Goal: Navigation & Orientation: Find specific page/section

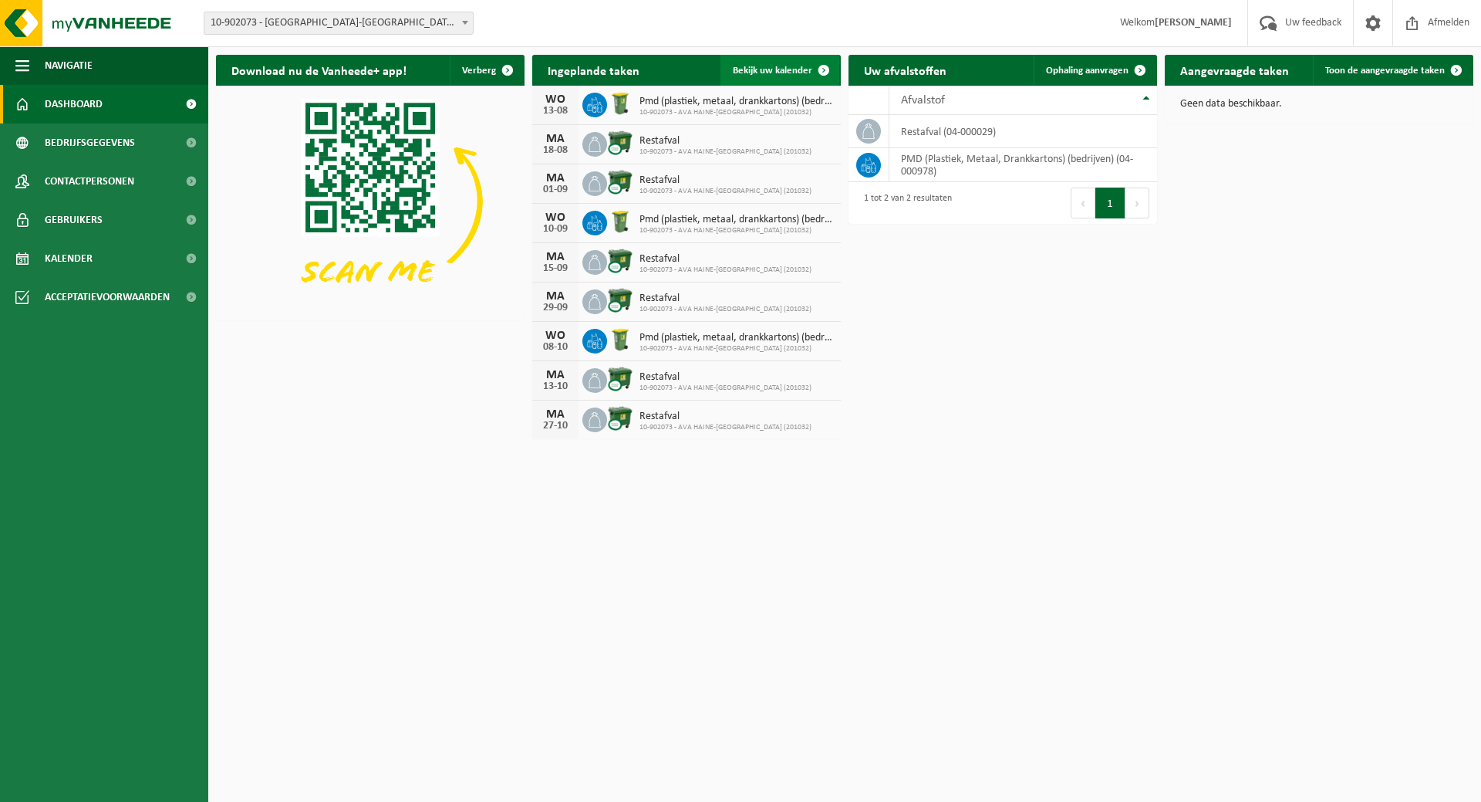
click at [791, 69] on span "Bekijk uw kalender" at bounding box center [772, 71] width 79 height 10
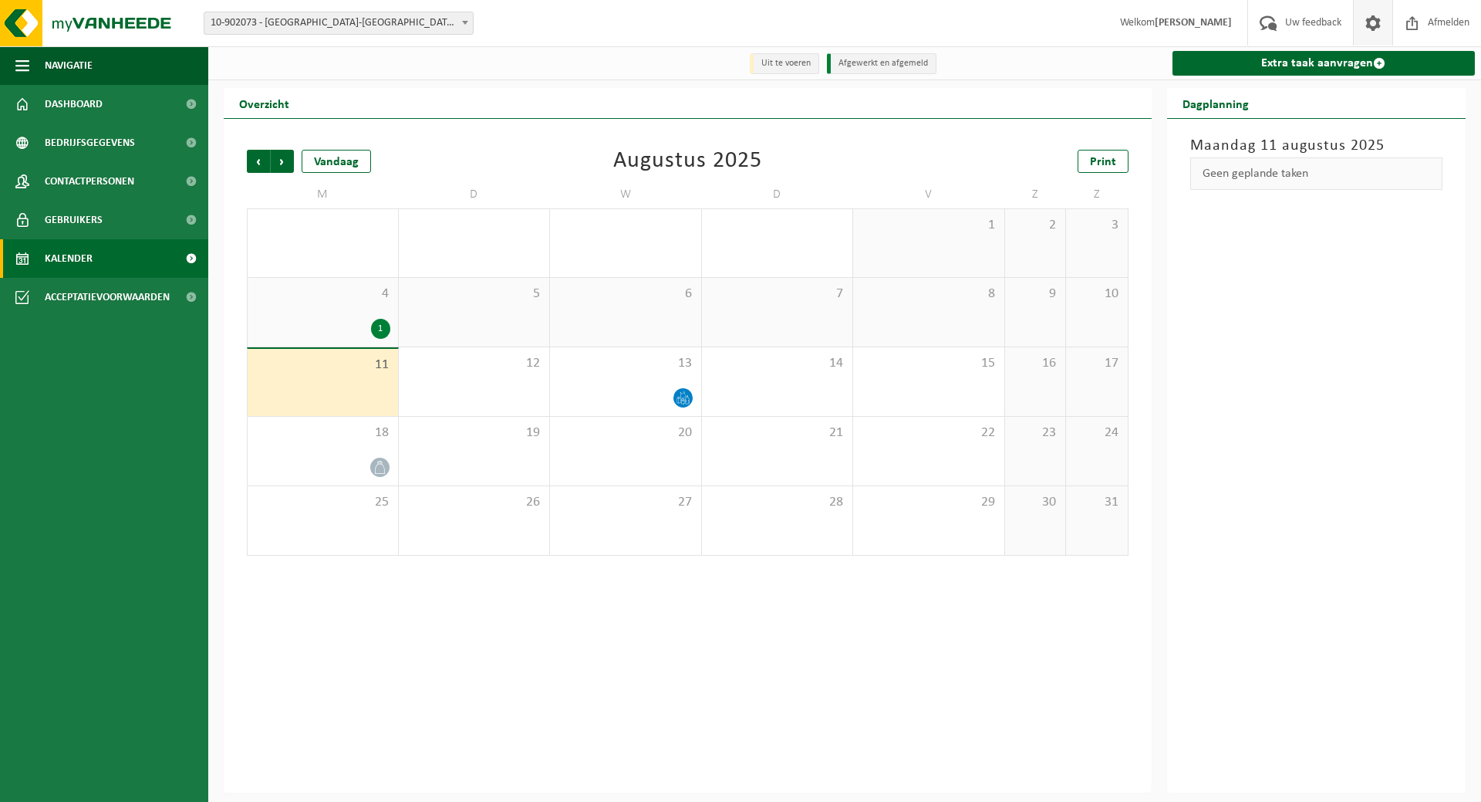
click at [1380, 23] on span at bounding box center [1373, 23] width 23 height 46
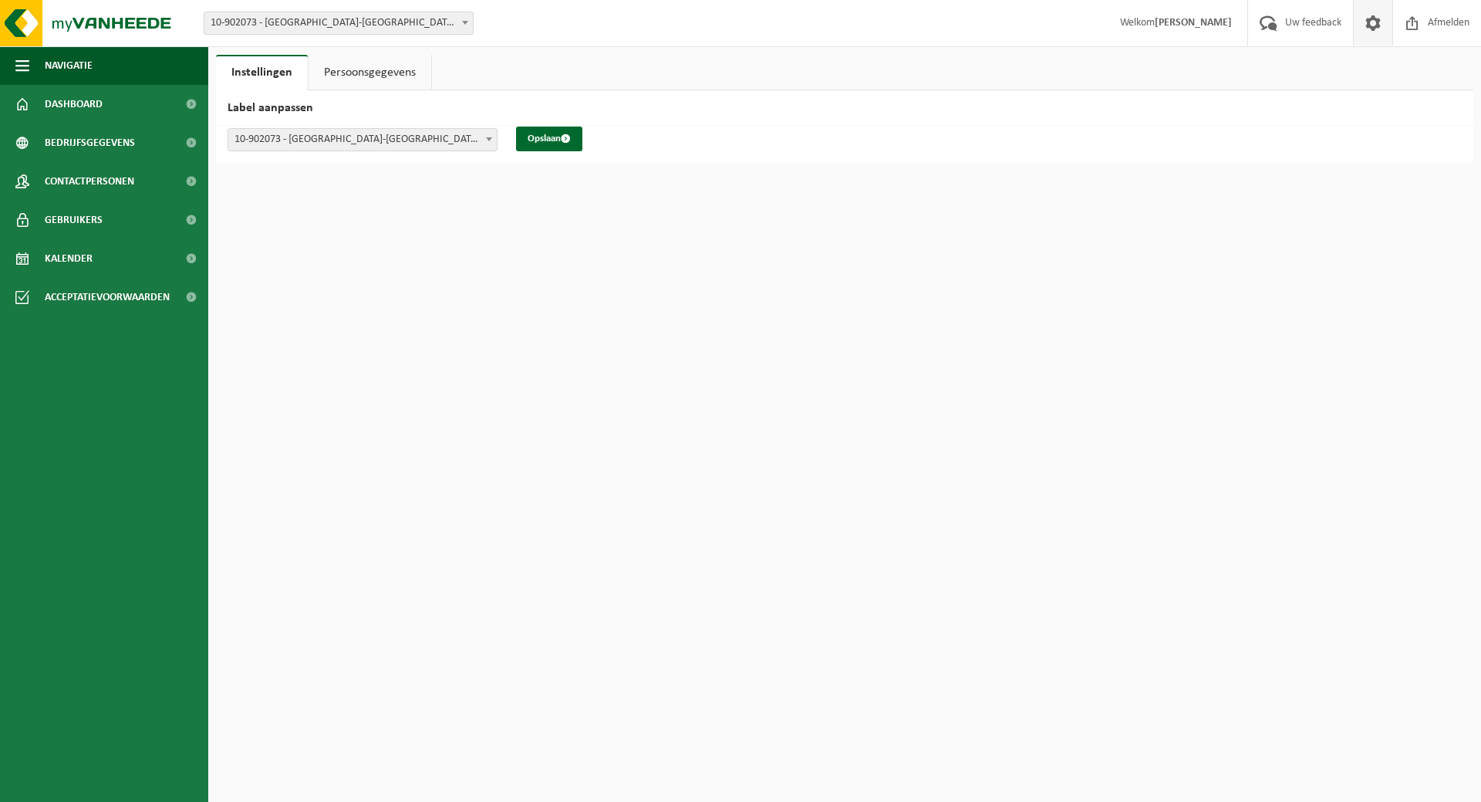
click at [406, 73] on link "Persoonsgegevens" at bounding box center [370, 72] width 123 height 35
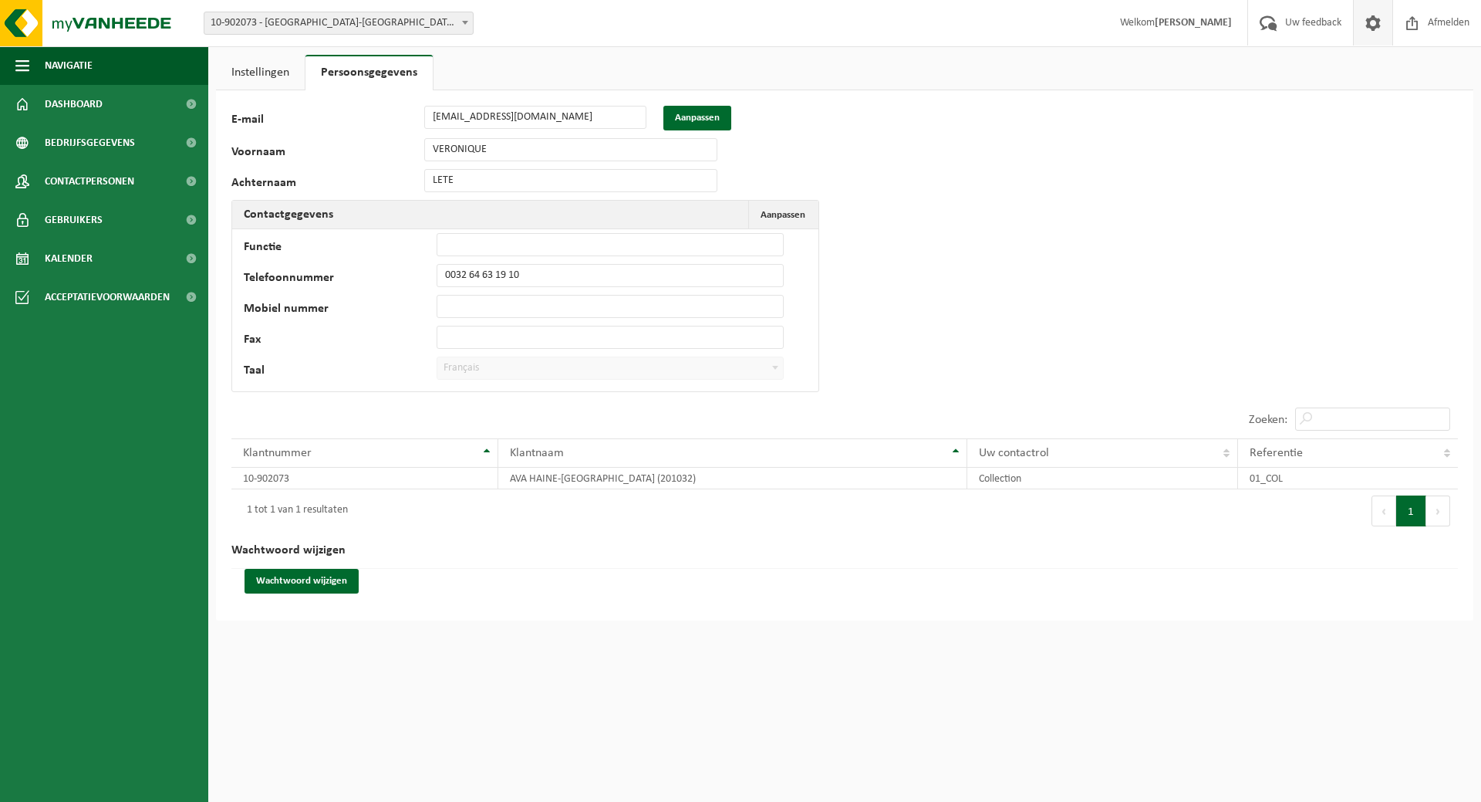
click at [262, 73] on link "Instellingen" at bounding box center [260, 72] width 89 height 35
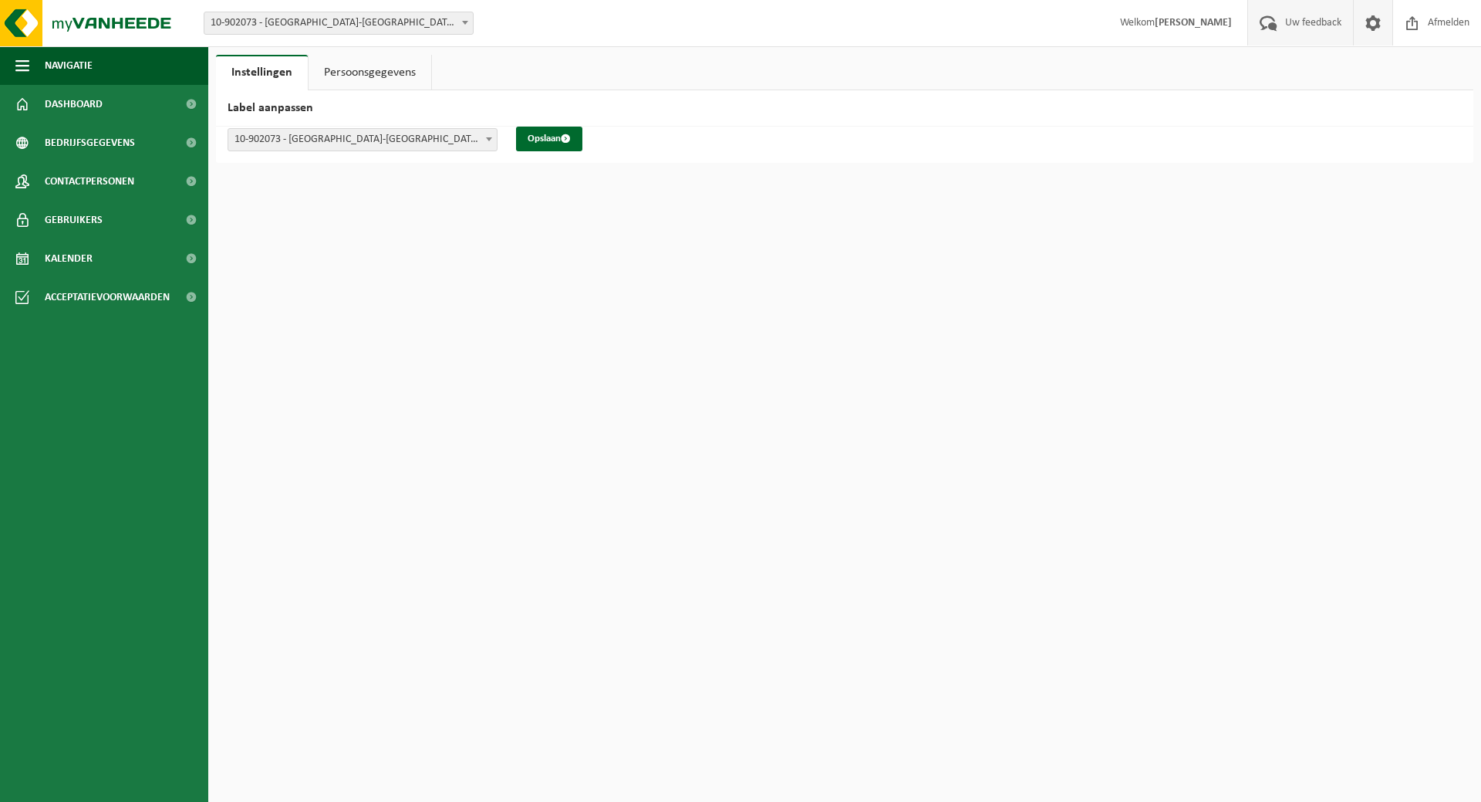
click at [1269, 22] on span at bounding box center [1268, 23] width 25 height 46
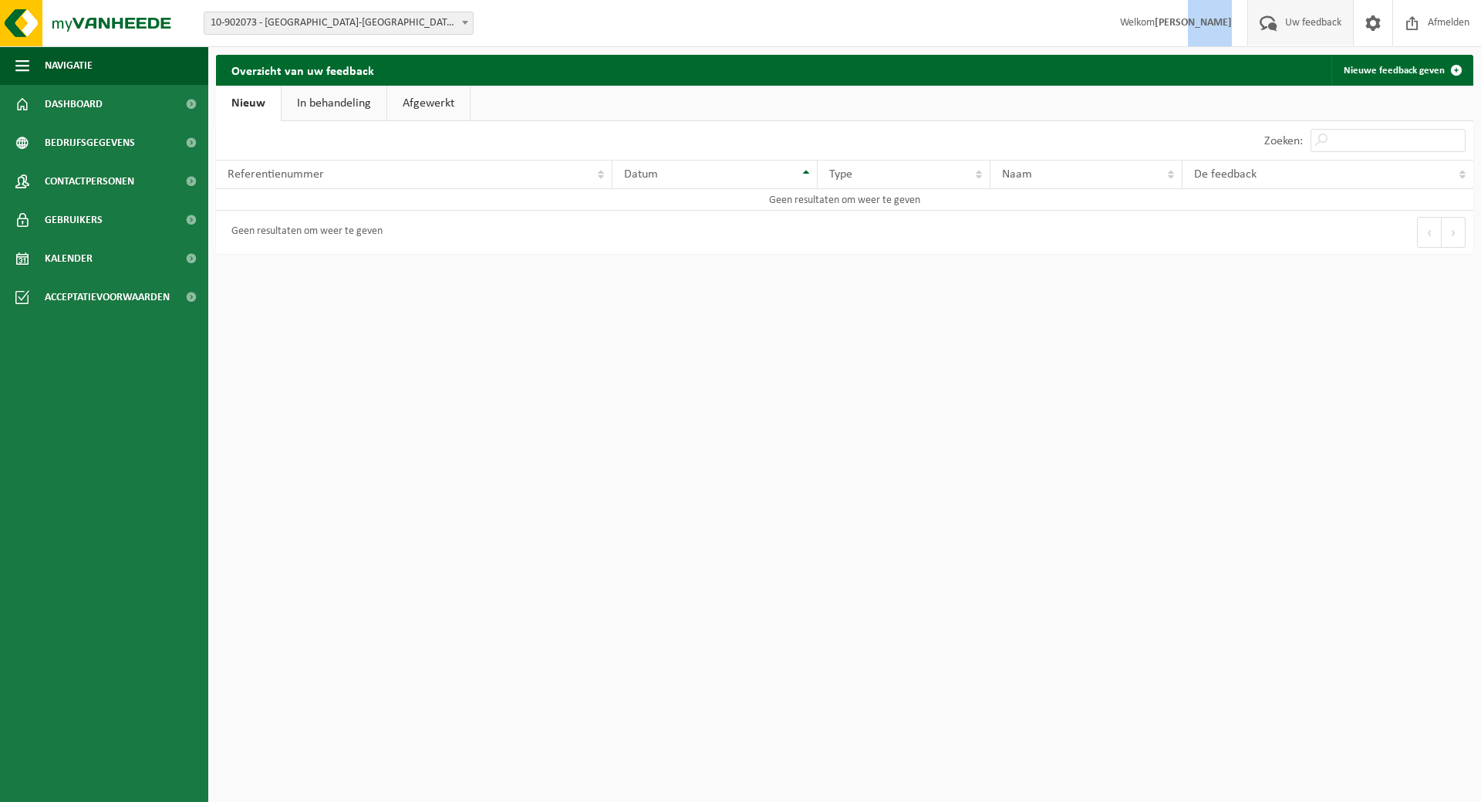
drag, startPoint x: 1225, startPoint y: 24, endPoint x: 1191, endPoint y: 23, distance: 34.7
click at [1191, 23] on strong "[PERSON_NAME]" at bounding box center [1193, 23] width 77 height 12
click at [1163, 23] on strong "[PERSON_NAME]" at bounding box center [1193, 23] width 77 height 12
click at [42, 100] on link "Dashboard" at bounding box center [104, 104] width 208 height 39
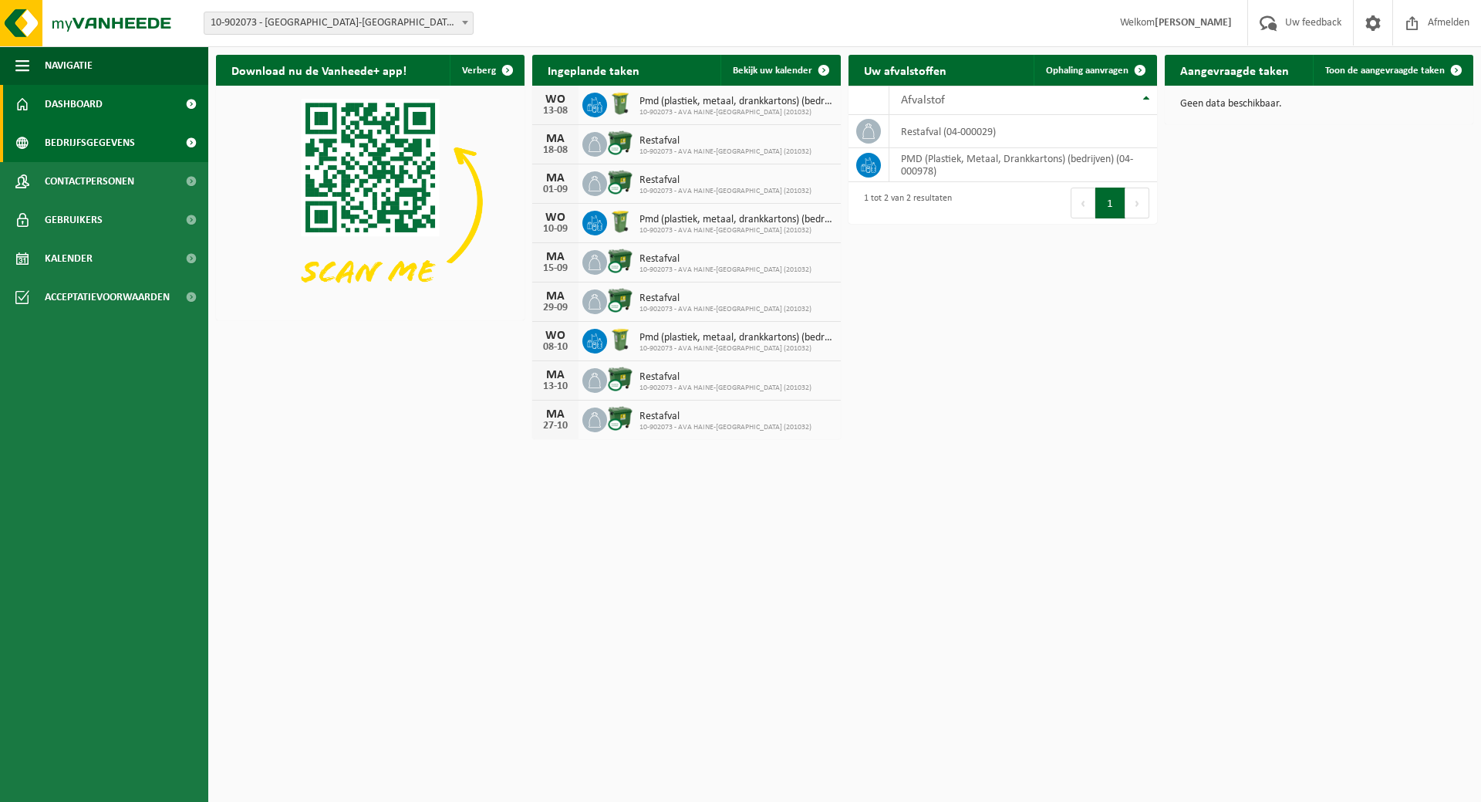
click at [89, 141] on span "Bedrijfsgegevens" at bounding box center [90, 142] width 90 height 39
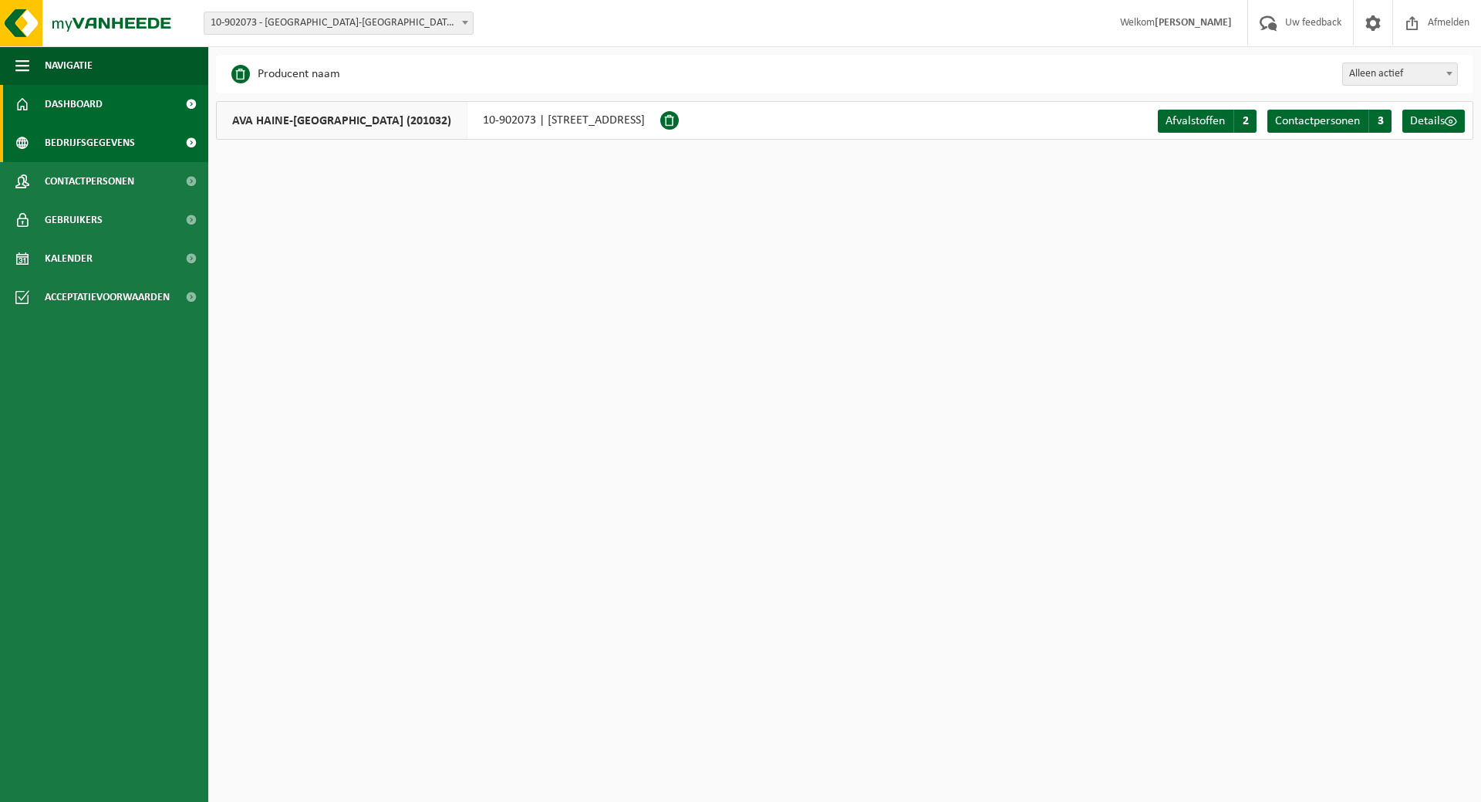
click at [100, 110] on span "Dashboard" at bounding box center [74, 104] width 58 height 39
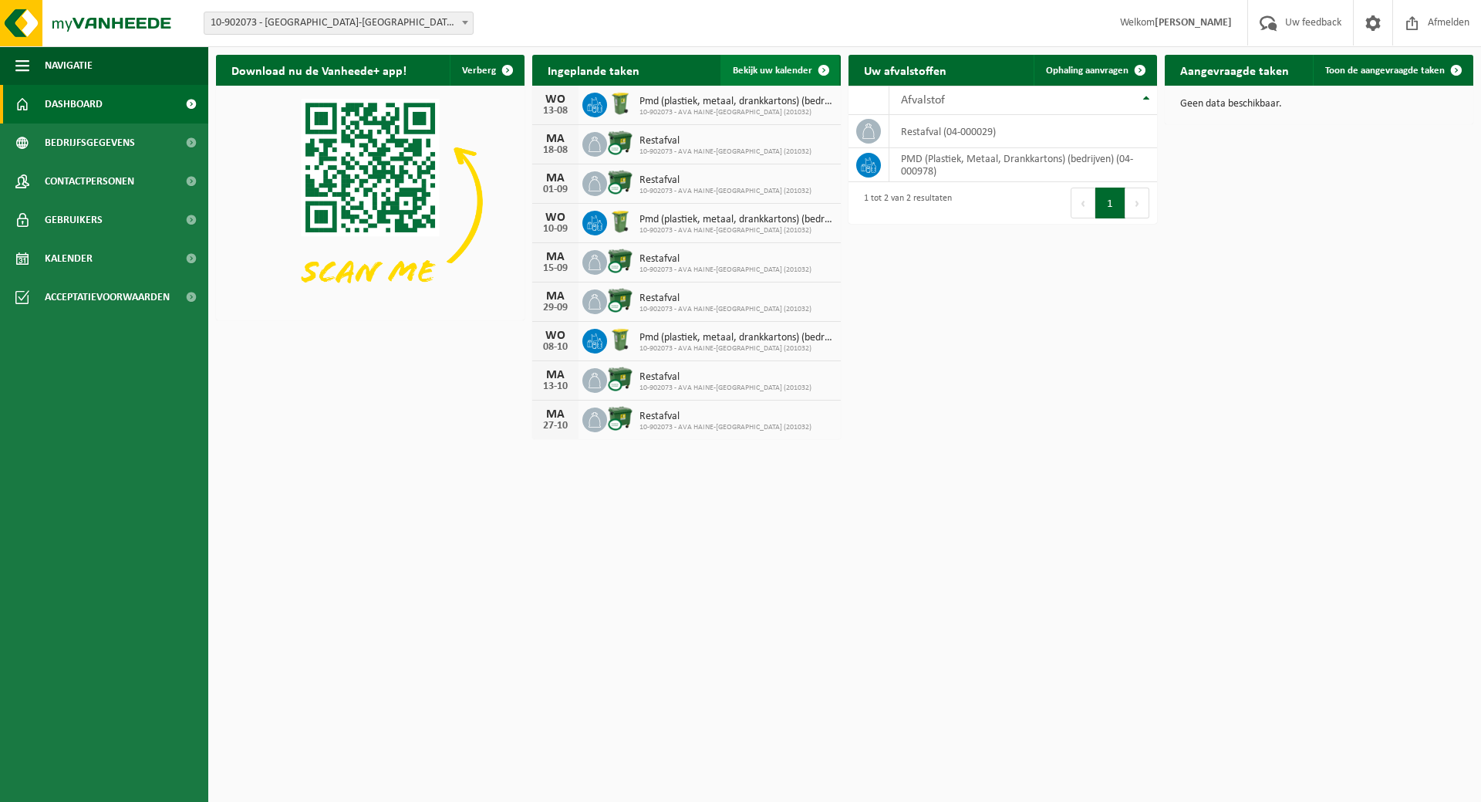
click at [805, 73] on span "Bekijk uw kalender" at bounding box center [772, 71] width 79 height 10
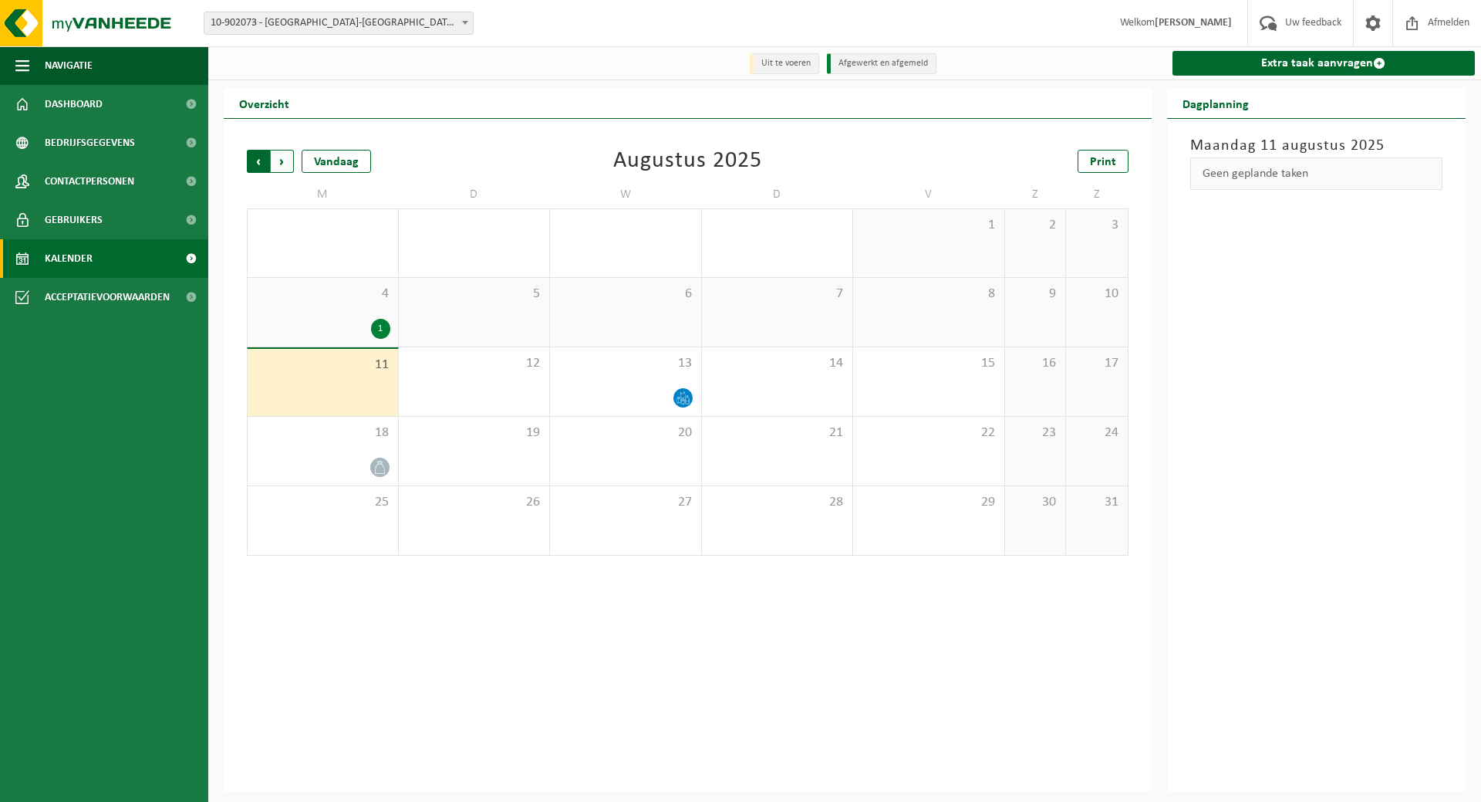
click at [276, 159] on span "Volgende" at bounding box center [282, 161] width 23 height 23
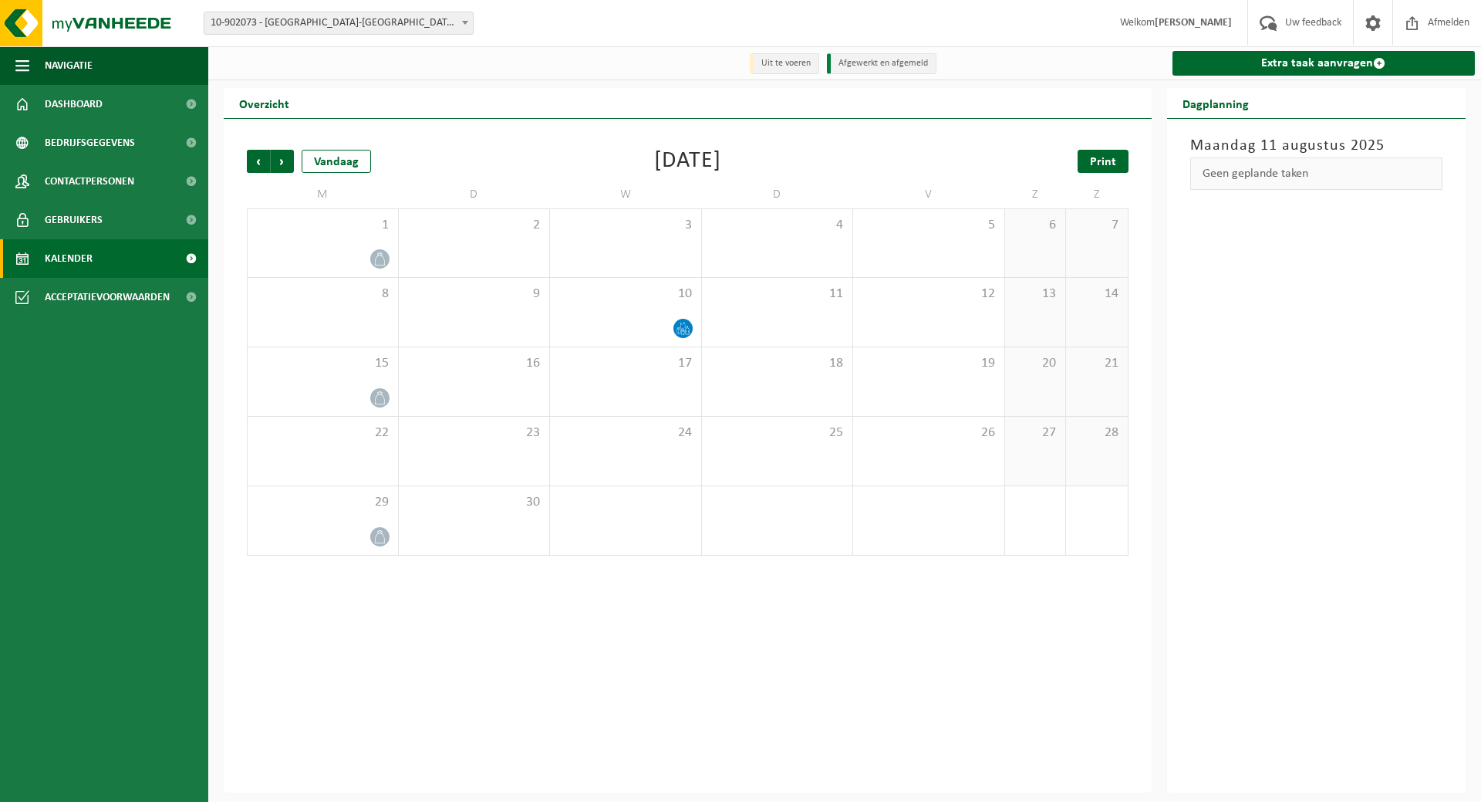
click at [1096, 160] on span "Print" at bounding box center [1103, 162] width 26 height 12
click at [282, 157] on span "Volgende" at bounding box center [282, 161] width 23 height 23
click at [1086, 166] on link "Print" at bounding box center [1103, 161] width 51 height 23
